Goal: Transaction & Acquisition: Purchase product/service

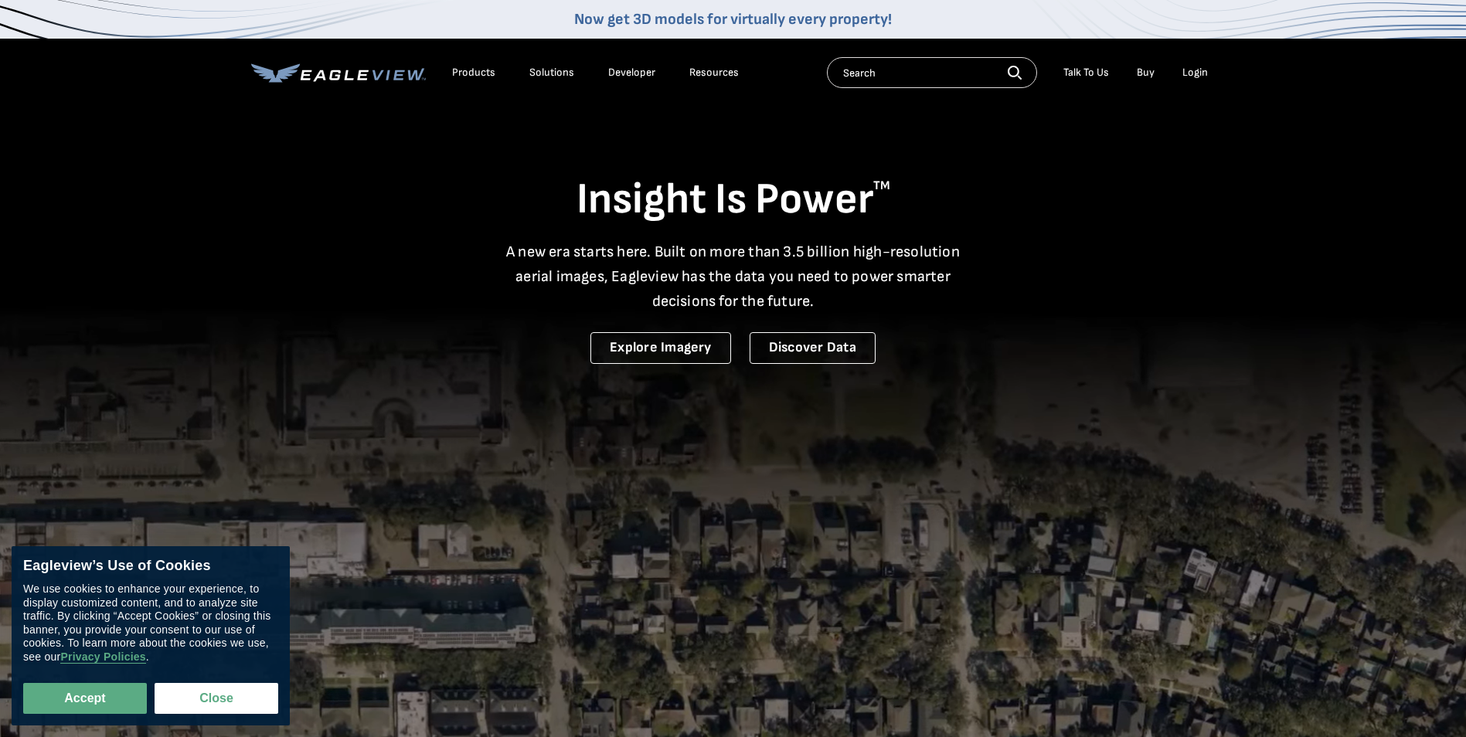
click at [1204, 70] on div "Login" at bounding box center [1196, 73] width 26 height 14
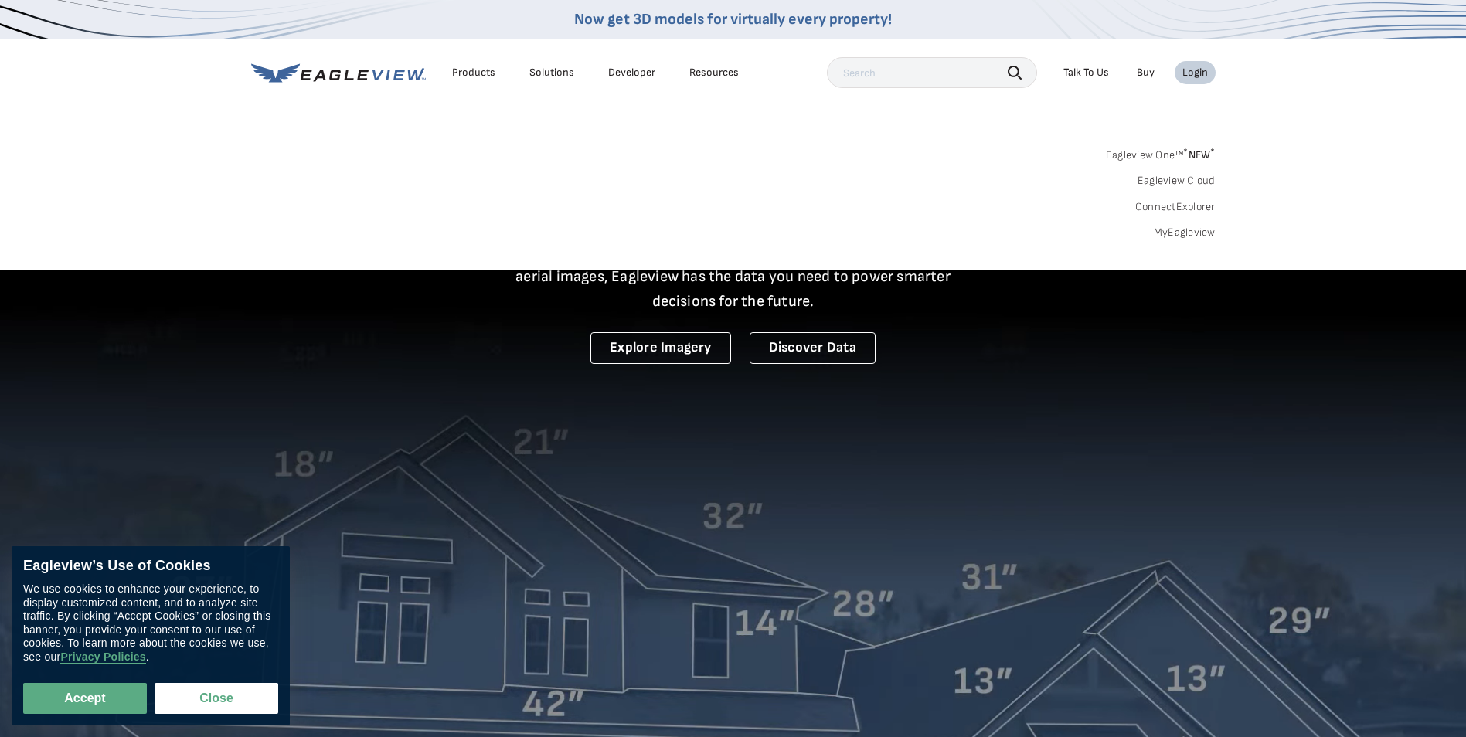
click at [1196, 227] on link "MyEagleview" at bounding box center [1185, 233] width 62 height 14
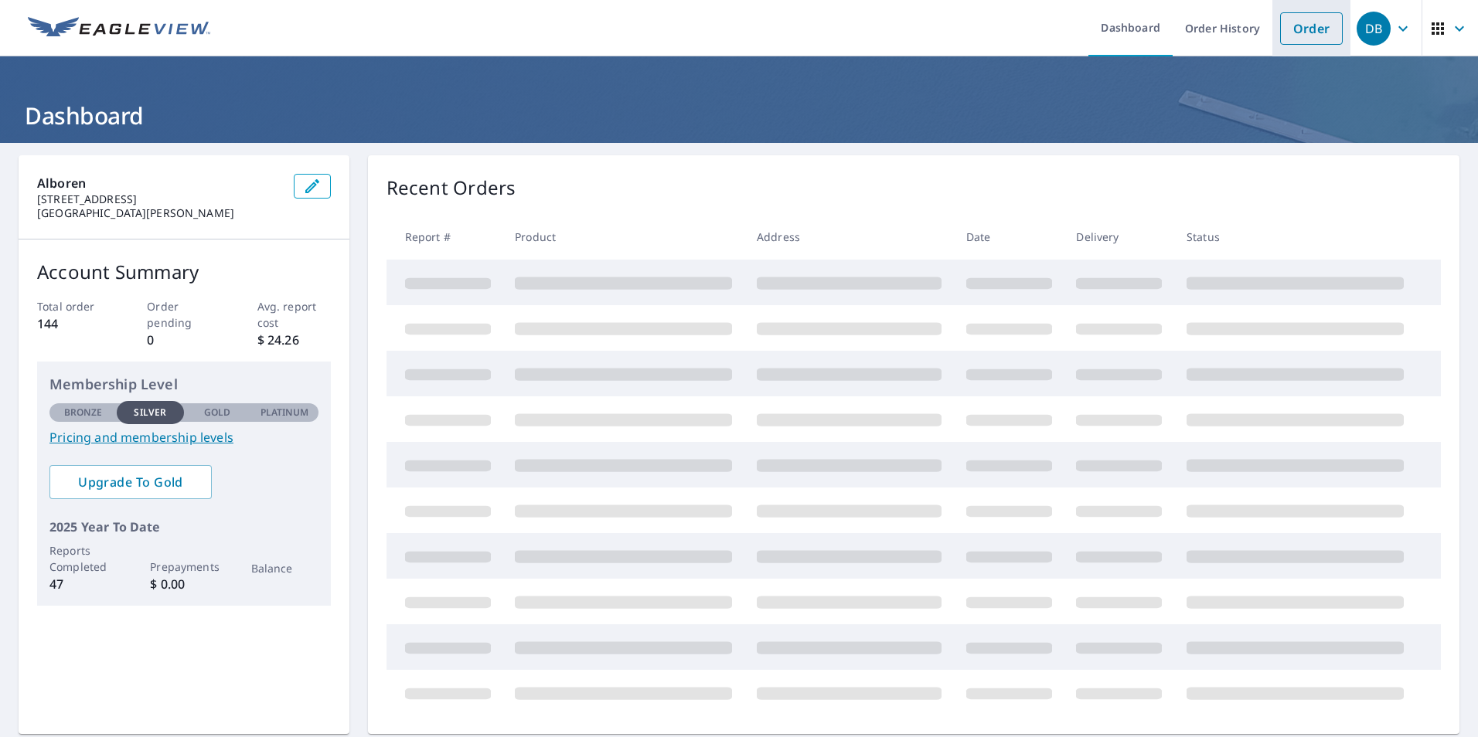
click at [1302, 36] on link "Order" at bounding box center [1311, 28] width 63 height 32
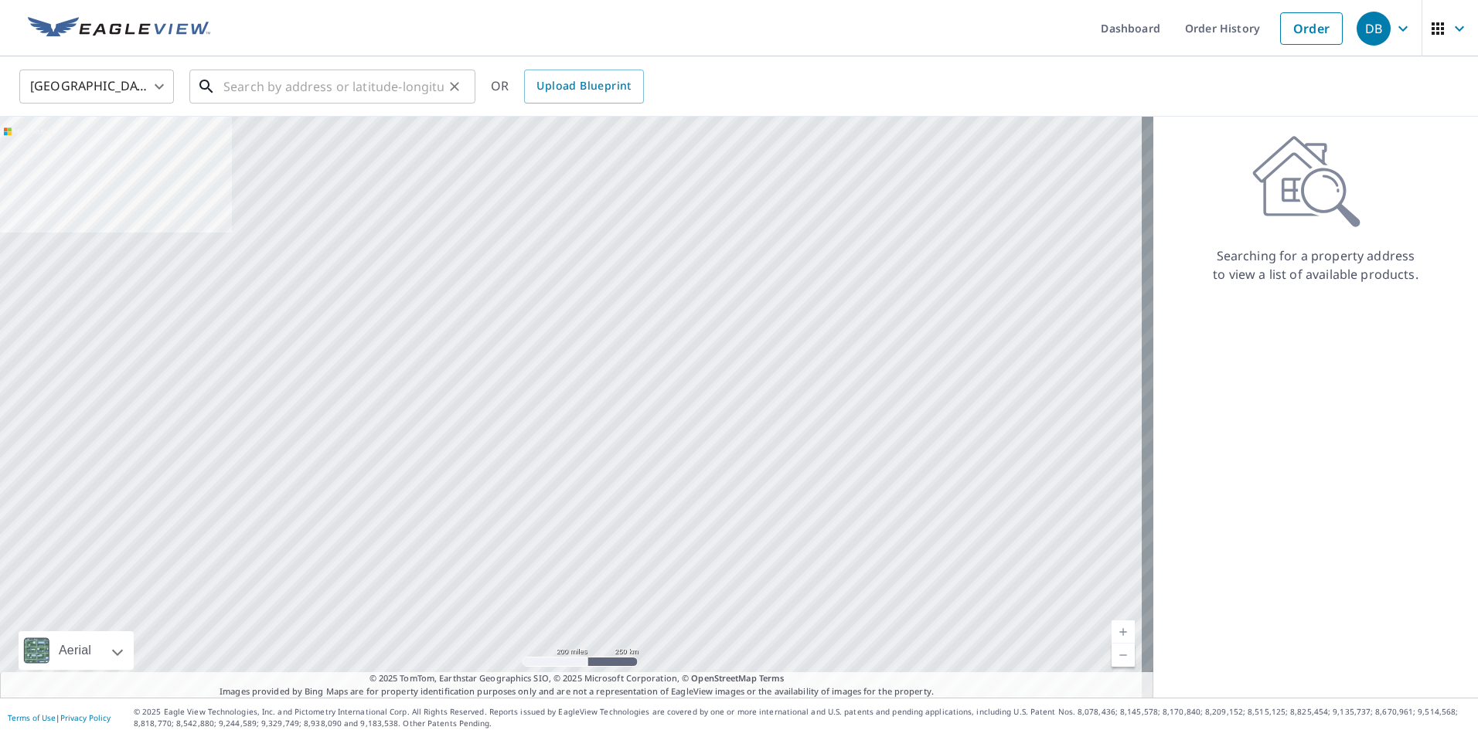
click at [277, 85] on input "text" at bounding box center [333, 86] width 220 height 43
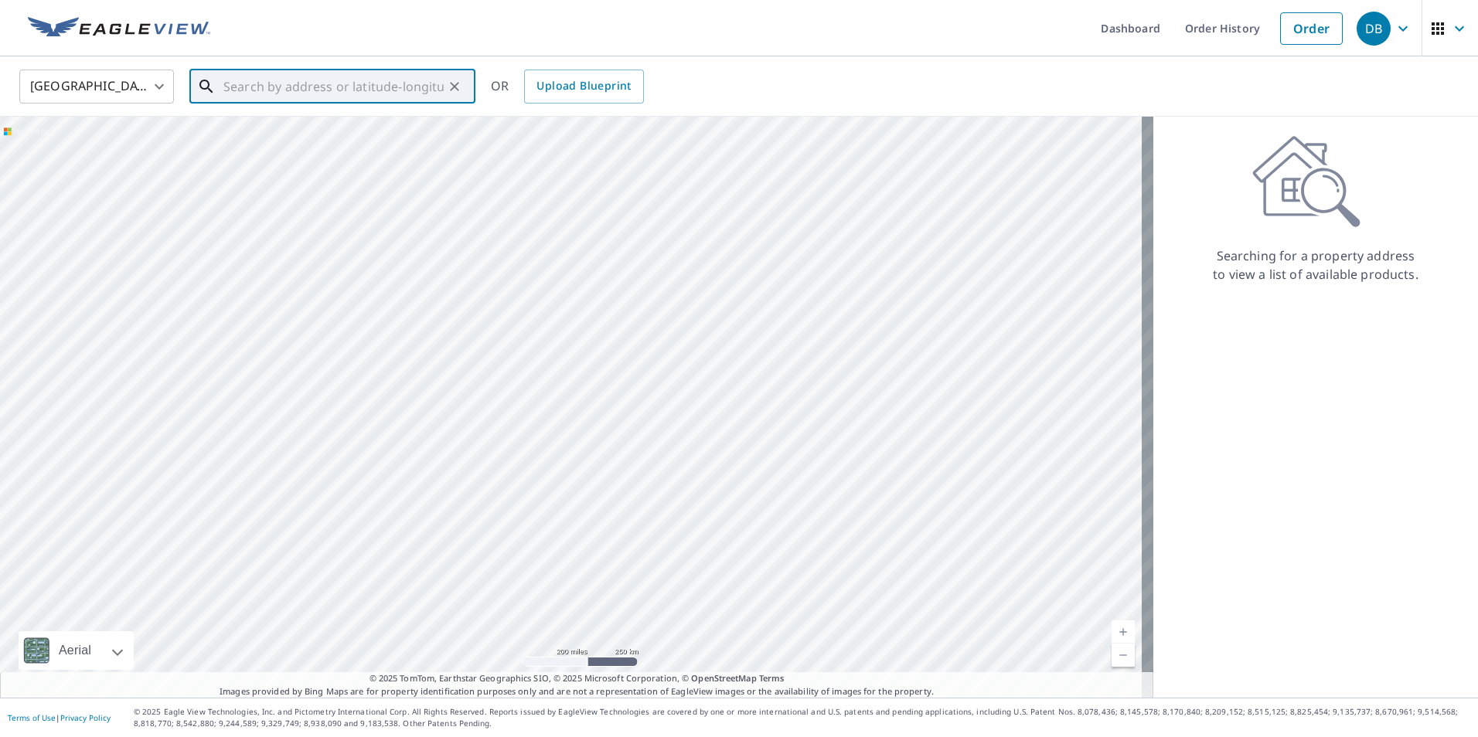
paste input "[STREET_ADDRESS]"
click at [396, 136] on span "[STREET_ADDRESS]" at bounding box center [341, 131] width 243 height 19
type input "[STREET_ADDRESS]"
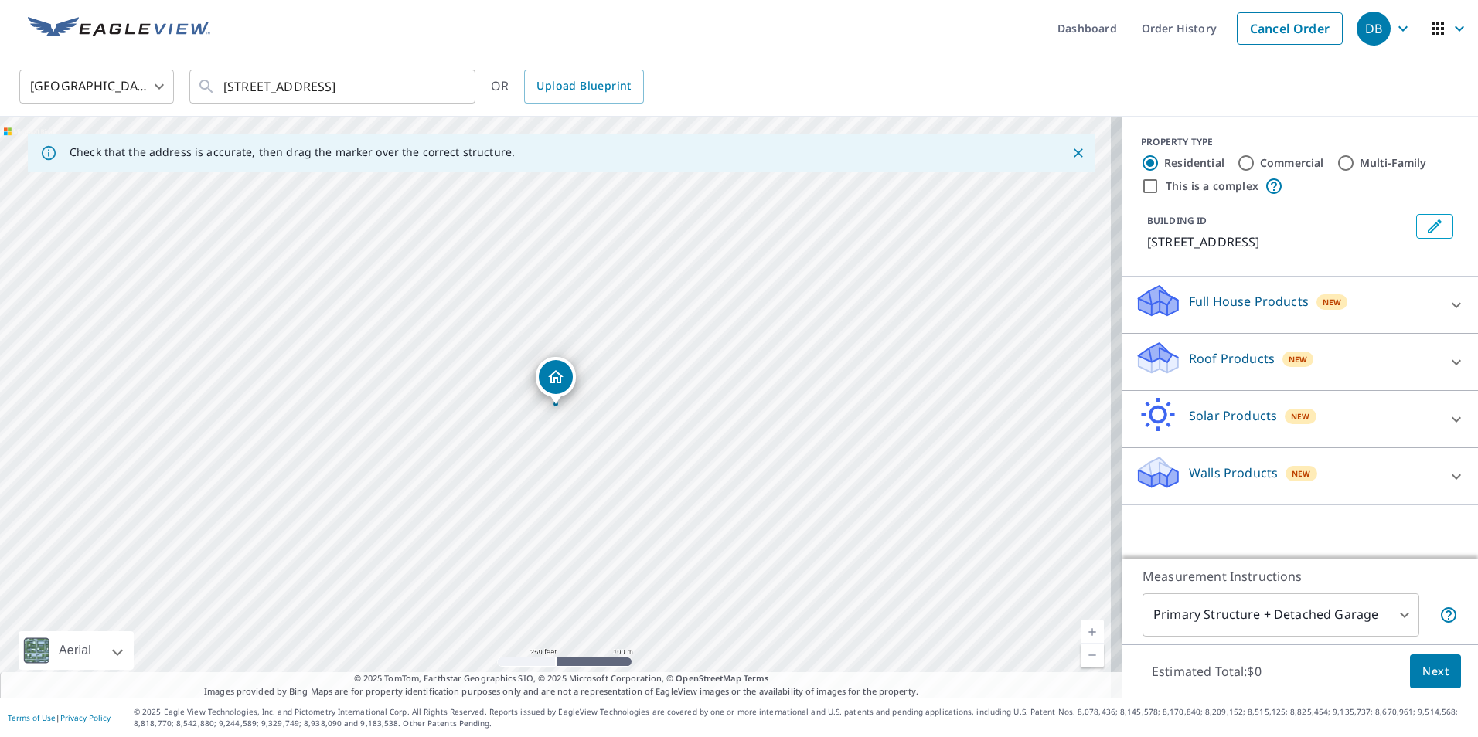
click at [1288, 366] on span "New" at bounding box center [1297, 359] width 19 height 12
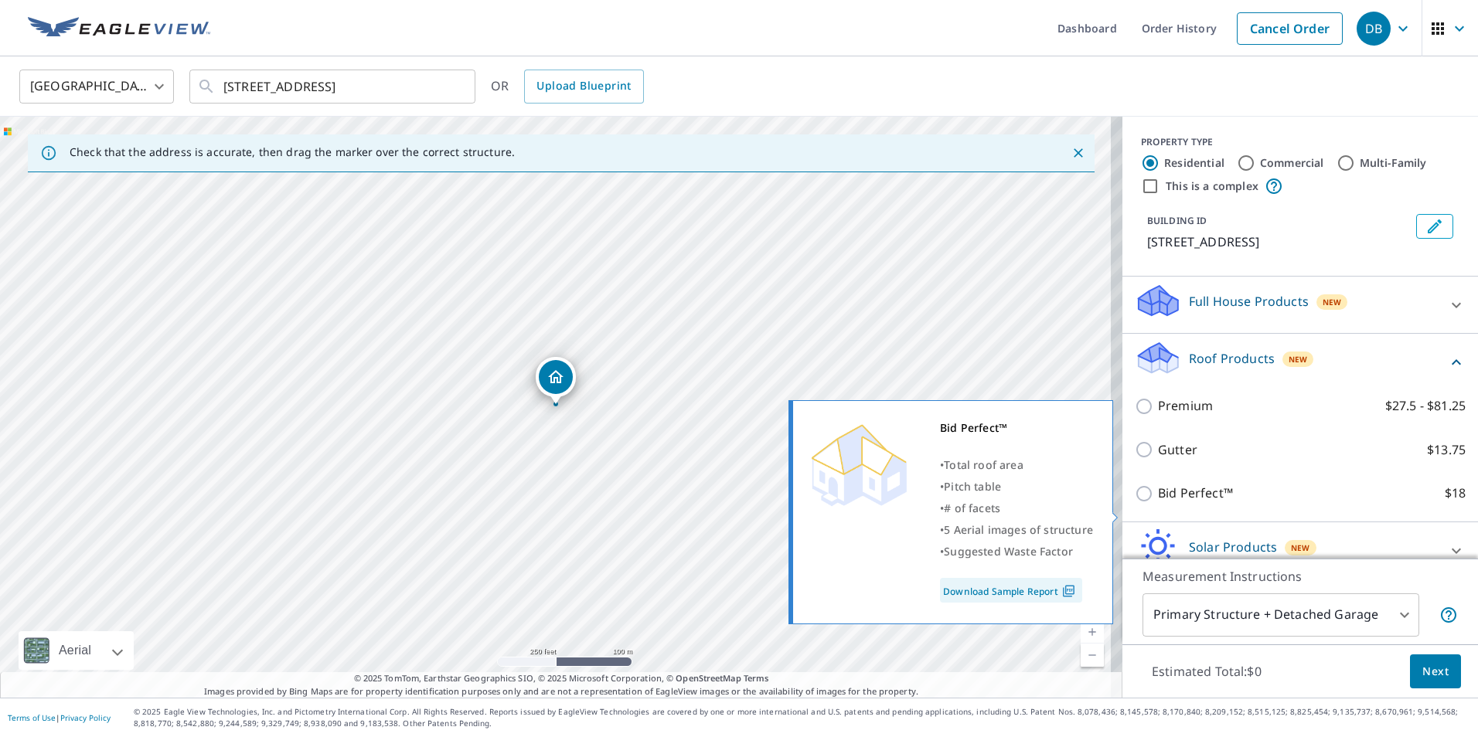
click at [1171, 503] on p "Bid Perfect™" at bounding box center [1195, 493] width 75 height 19
click at [1158, 503] on input "Bid Perfect™ $18" at bounding box center [1146, 494] width 23 height 19
checkbox input "true"
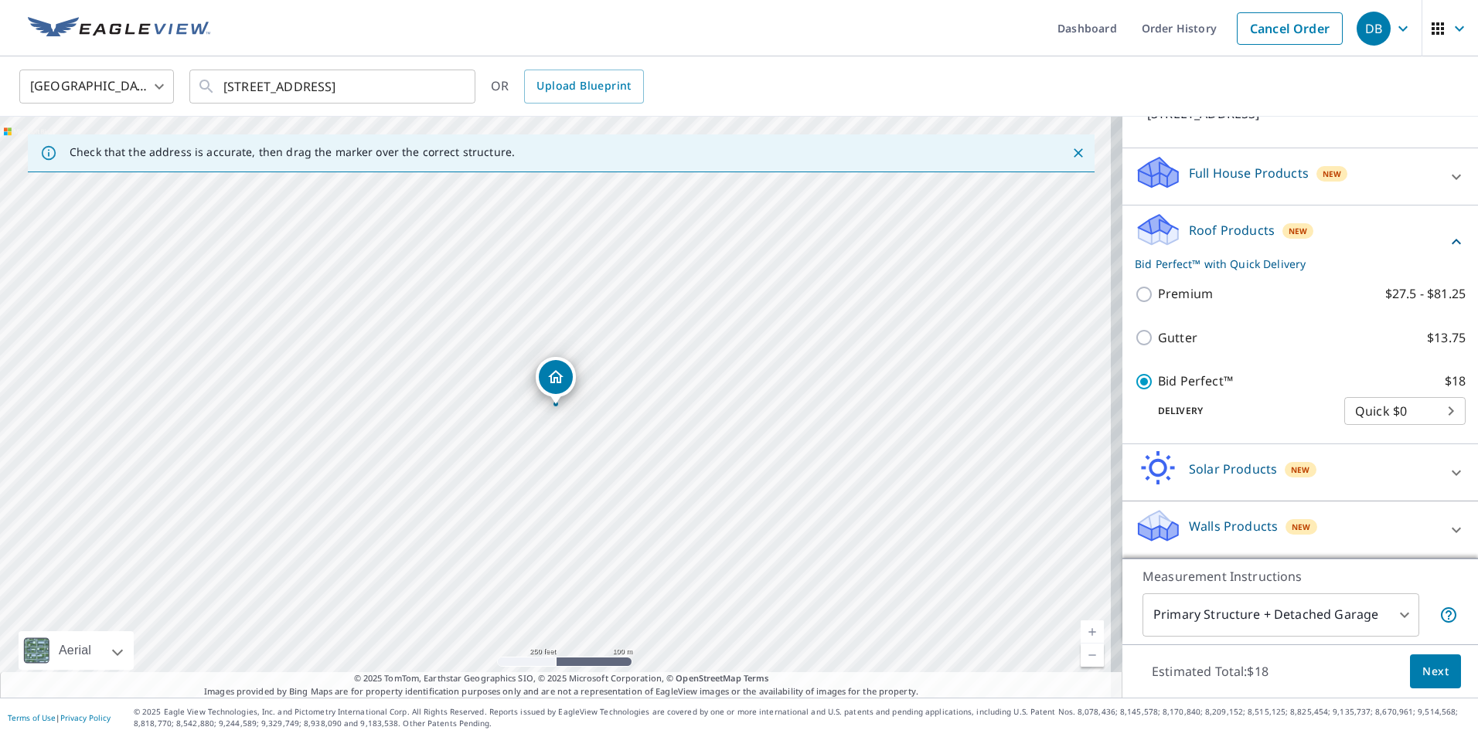
scroll to position [147, 0]
click at [1422, 666] on span "Next" at bounding box center [1435, 671] width 26 height 19
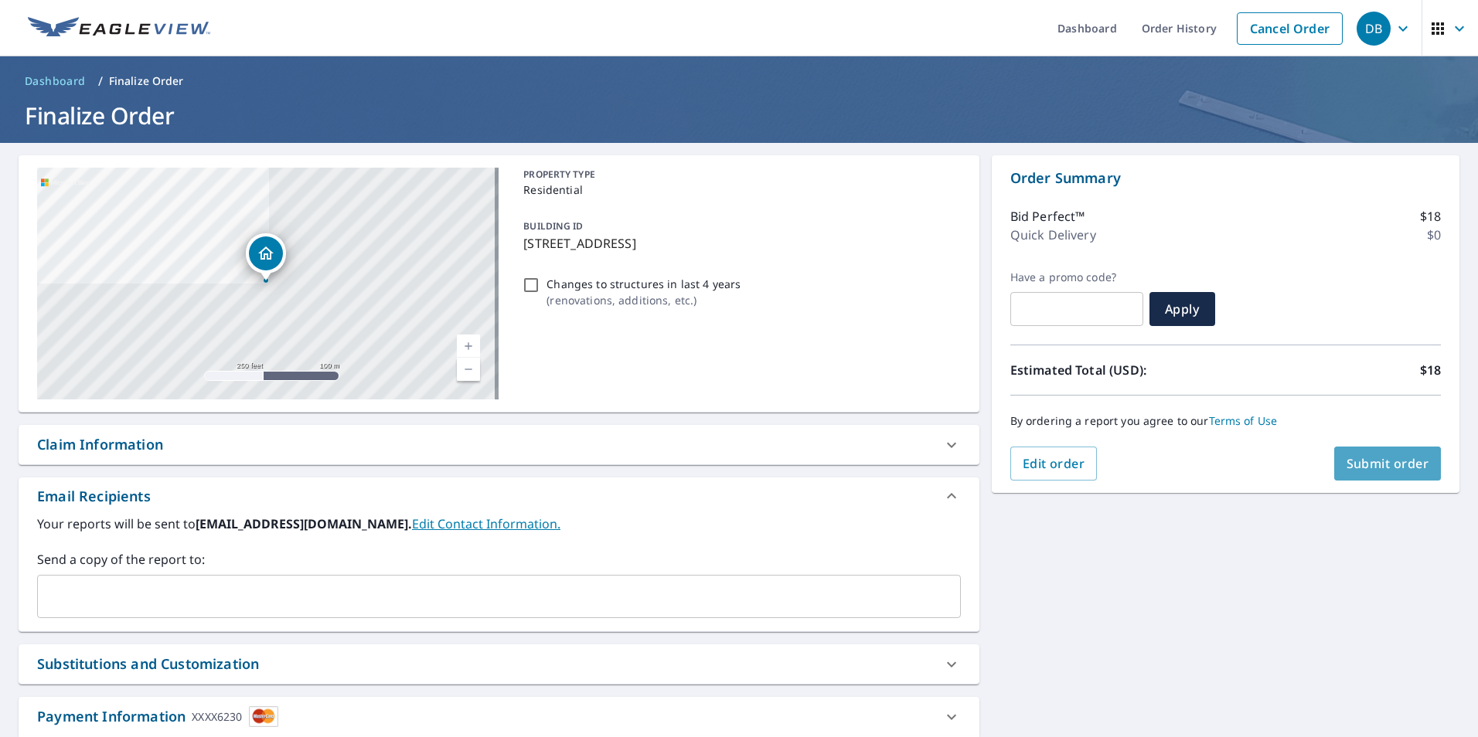
click at [1375, 476] on button "Submit order" at bounding box center [1387, 464] width 107 height 34
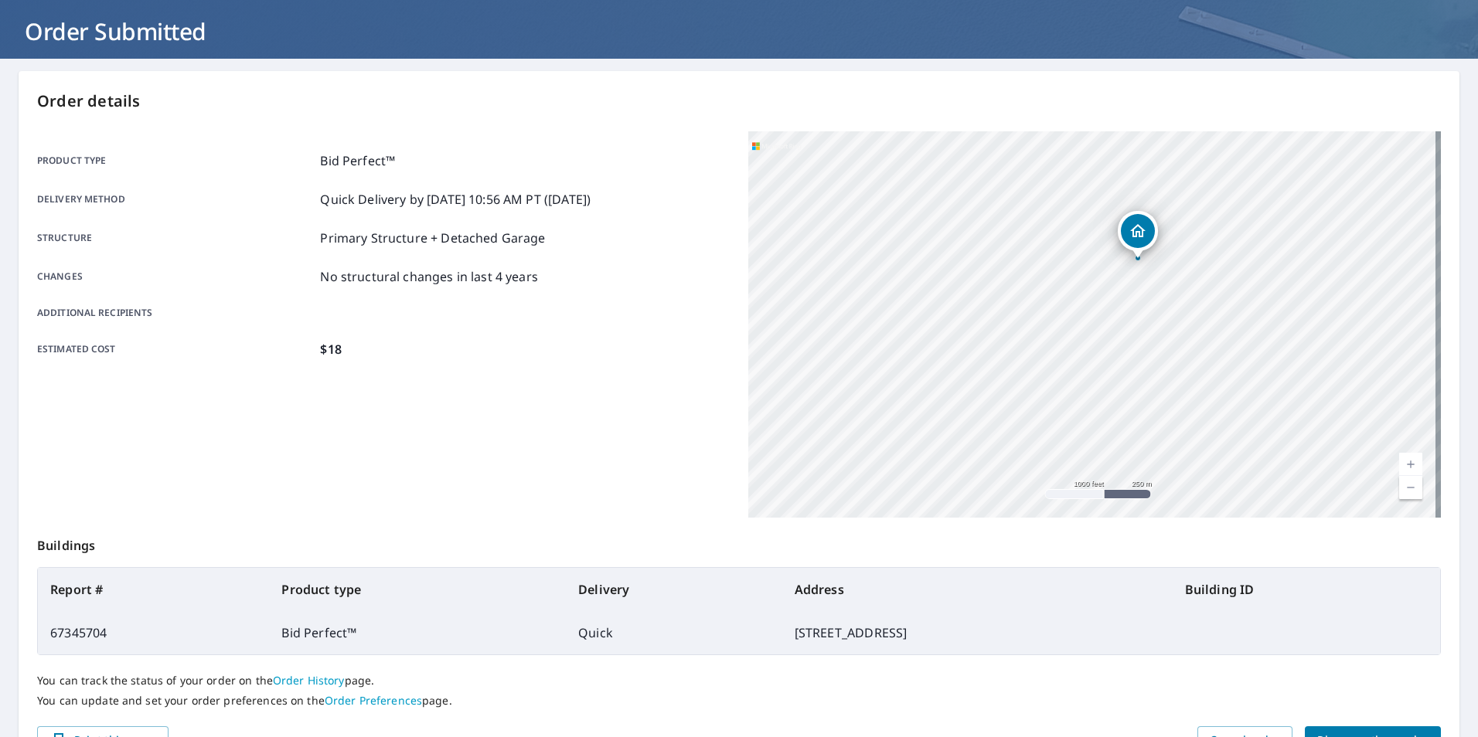
scroll to position [172, 0]
